Goal: Use online tool/utility: Use online tool/utility

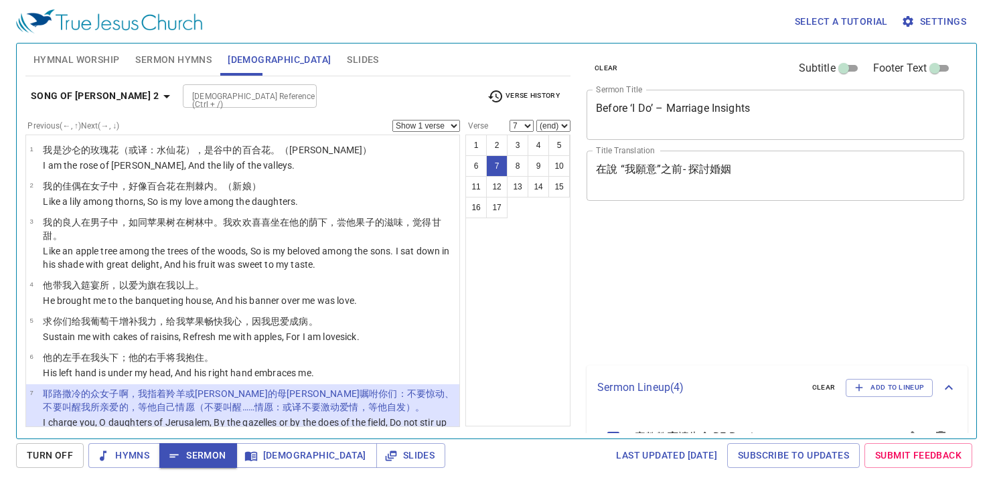
select select "7"
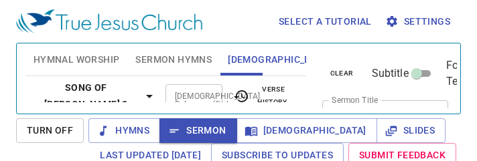
select select "7"
